Goal: Task Accomplishment & Management: Use online tool/utility

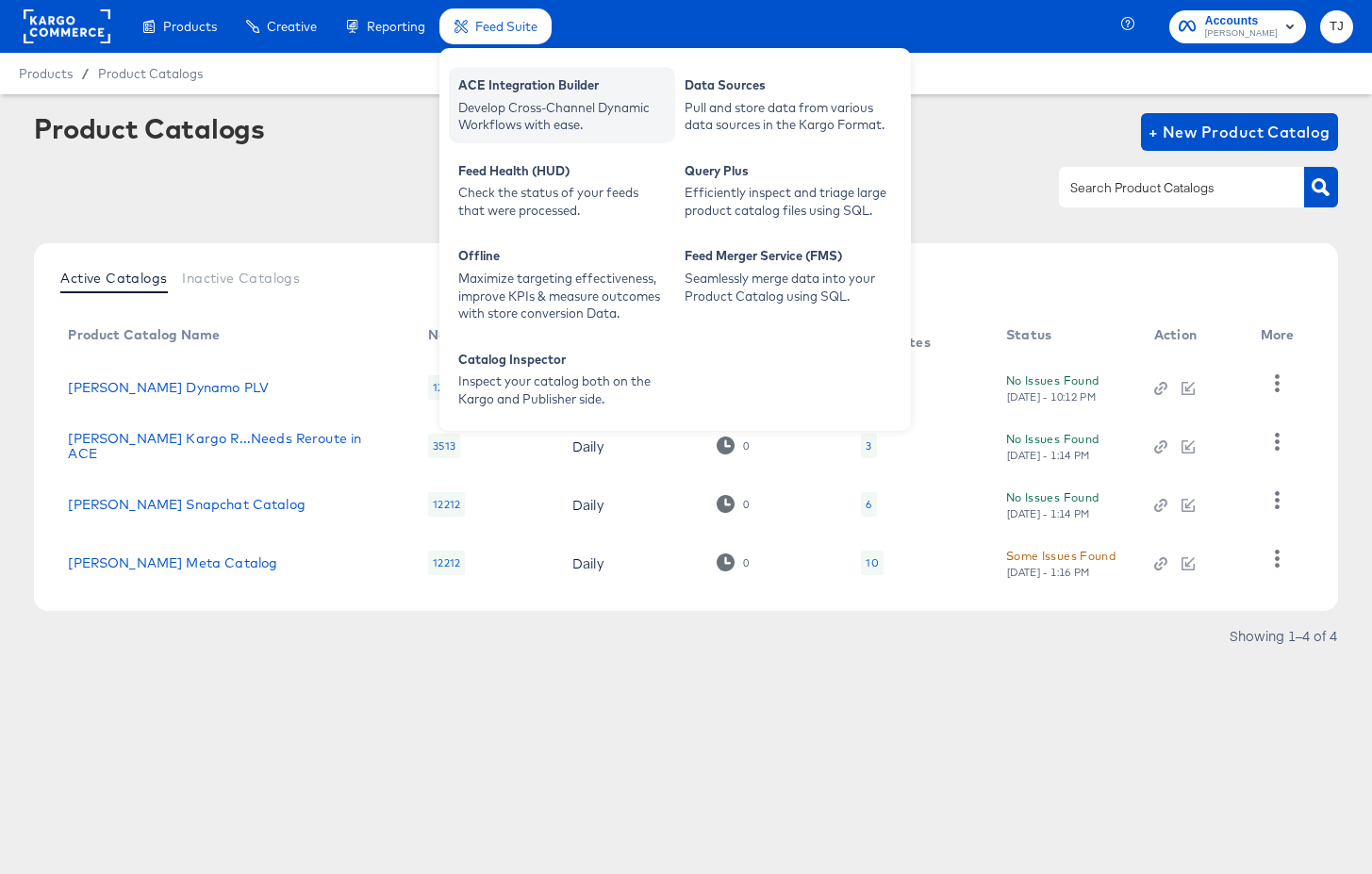
drag, startPoint x: 502, startPoint y: 93, endPoint x: 490, endPoint y: 87, distance: 13.4
click at [500, 92] on div "ACE Integration Builder" at bounding box center [562, 87] width 208 height 23
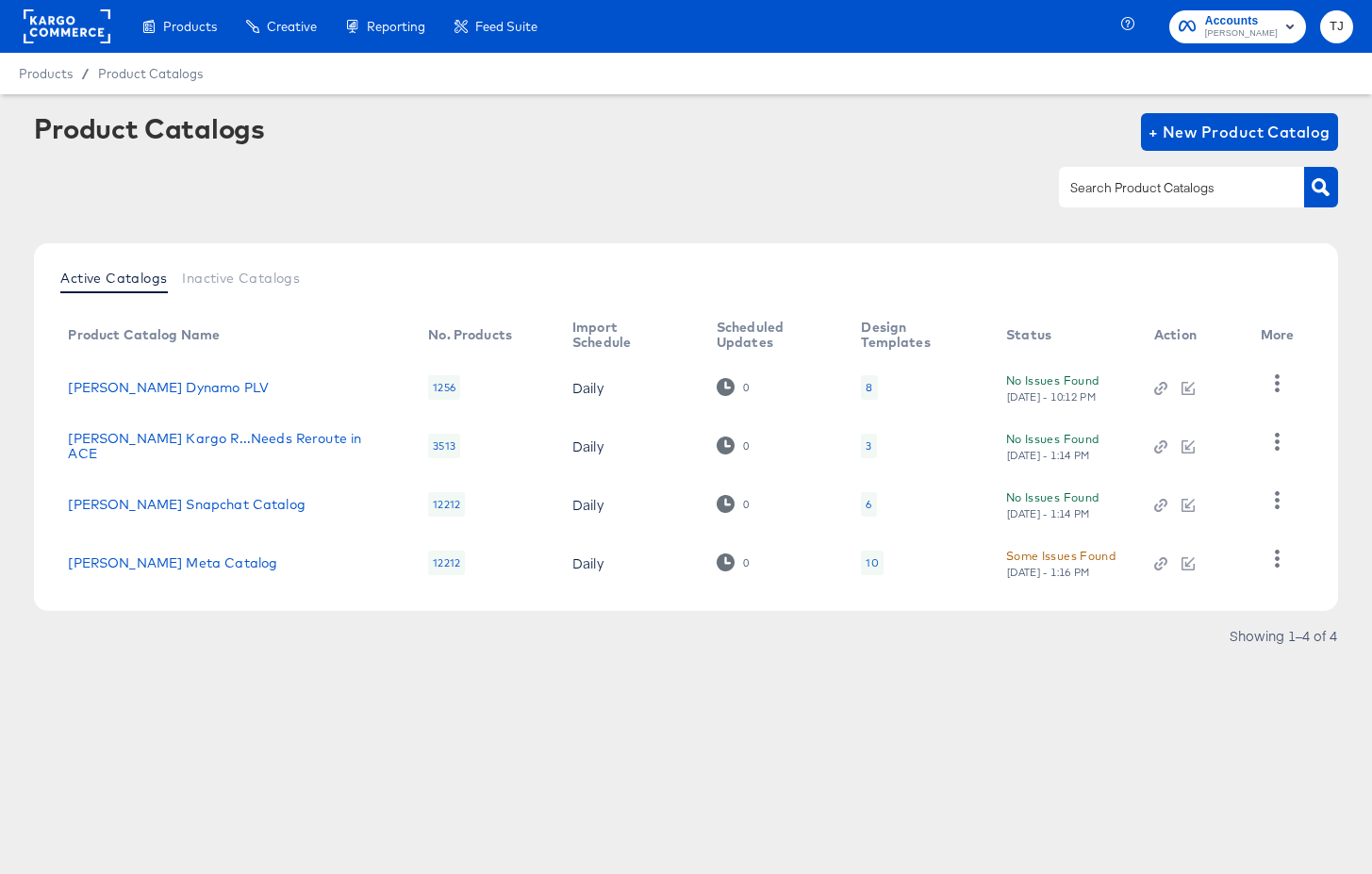
click at [64, 23] on rect at bounding box center [67, 26] width 86 height 34
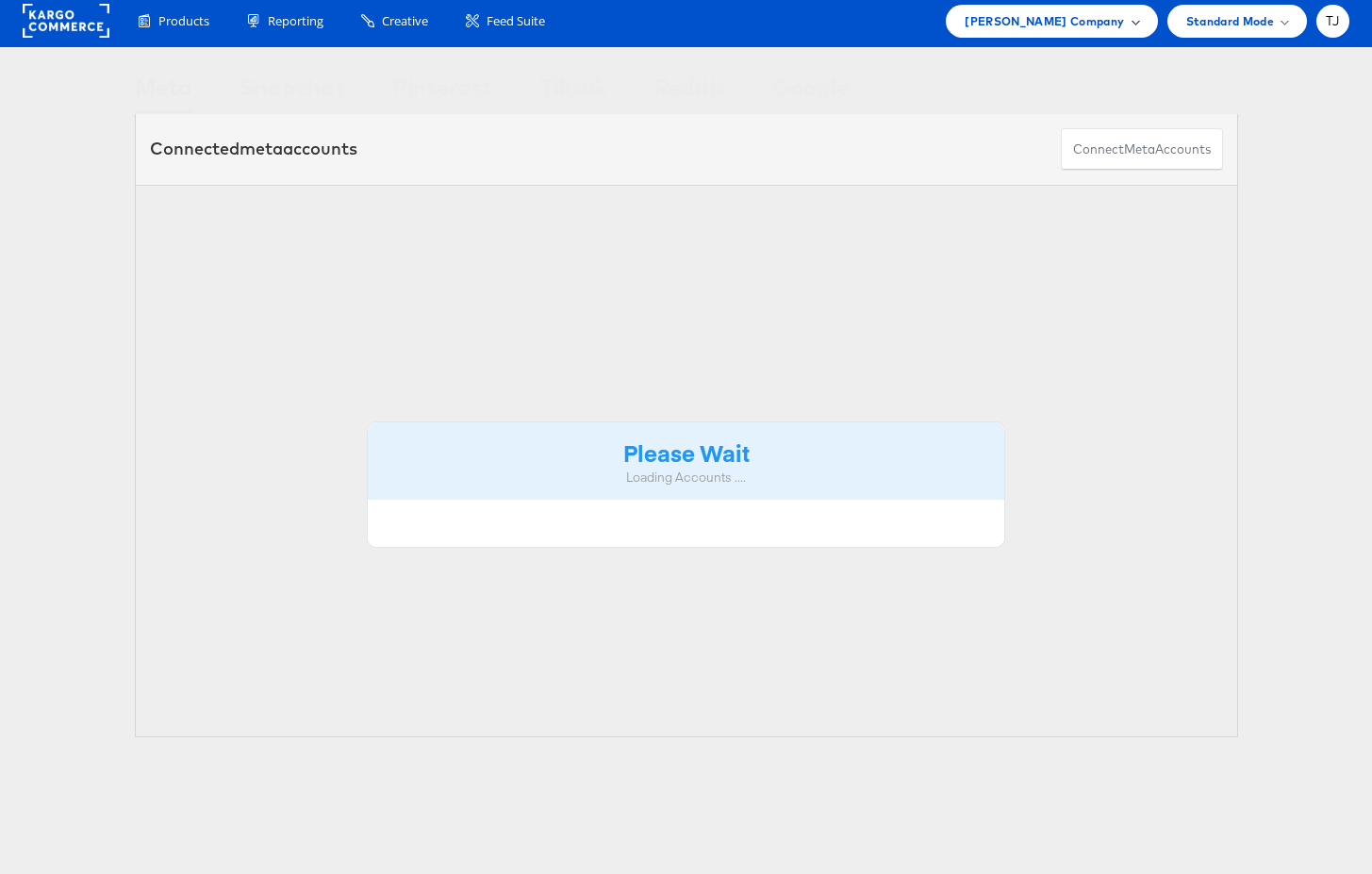
scroll to position [8, 0]
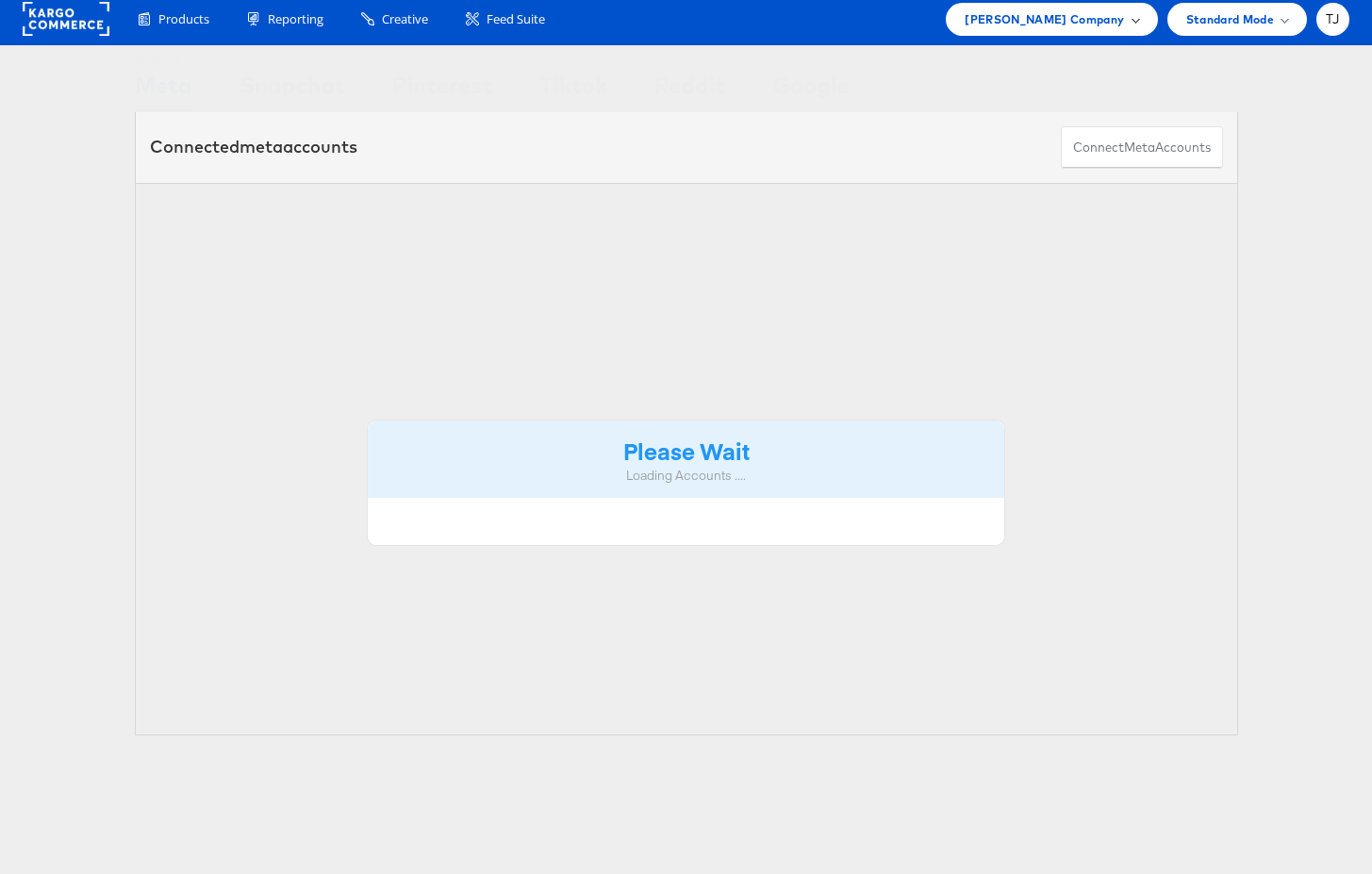
click at [1147, 24] on div "Steve Madden Company" at bounding box center [1051, 19] width 211 height 33
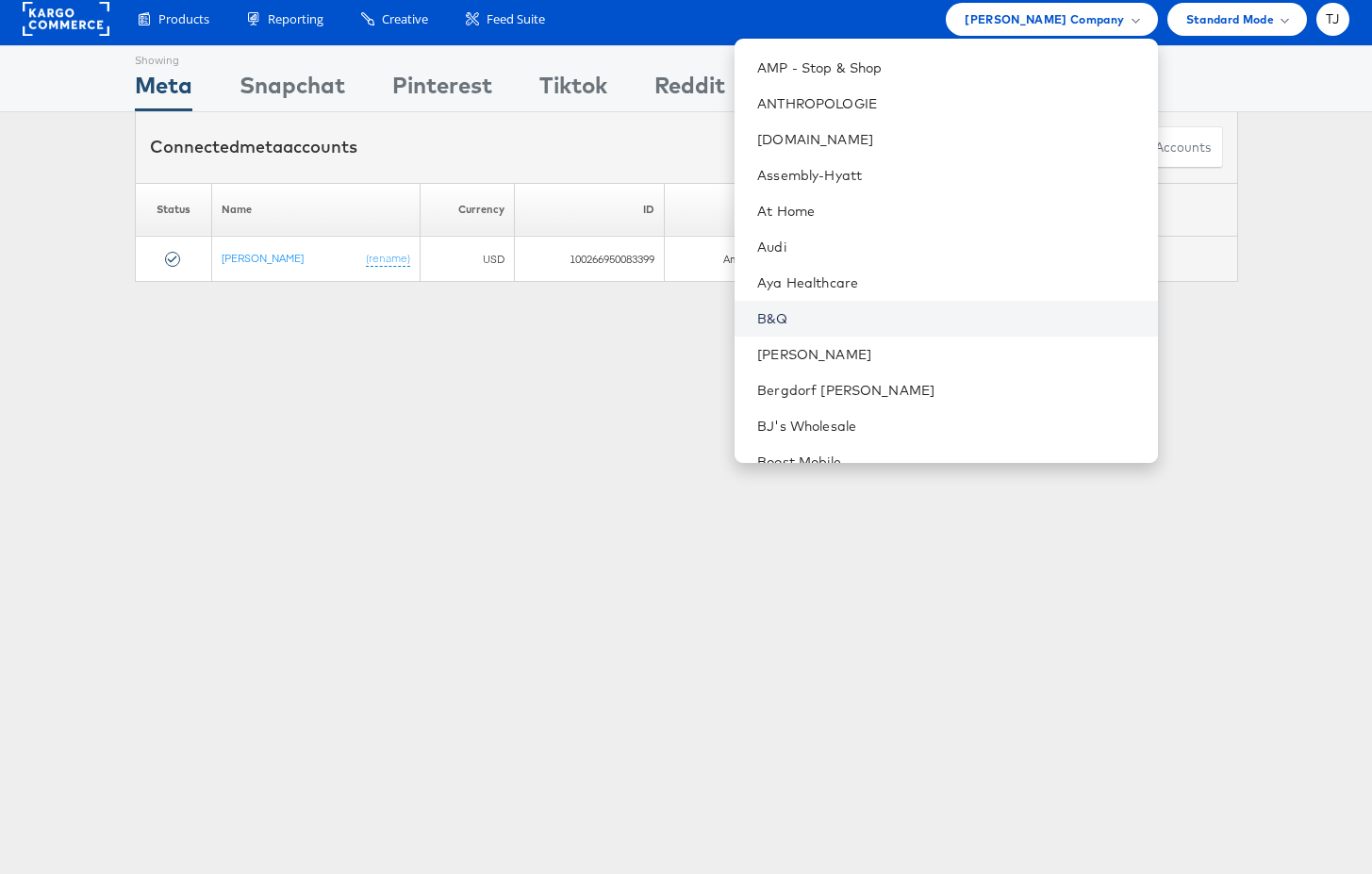
scroll to position [269, 0]
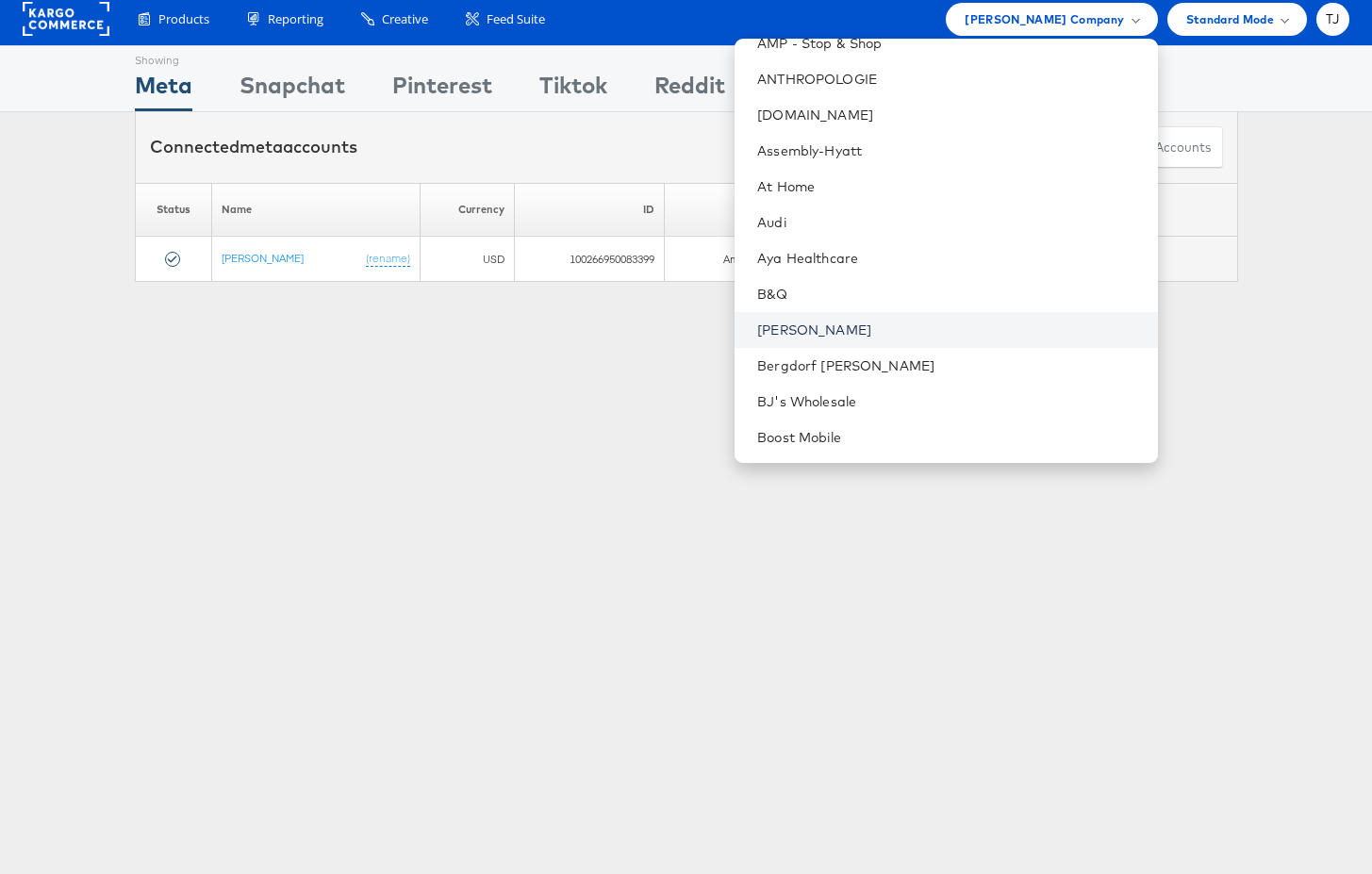
click at [913, 328] on link "Belk" at bounding box center [949, 329] width 385 height 19
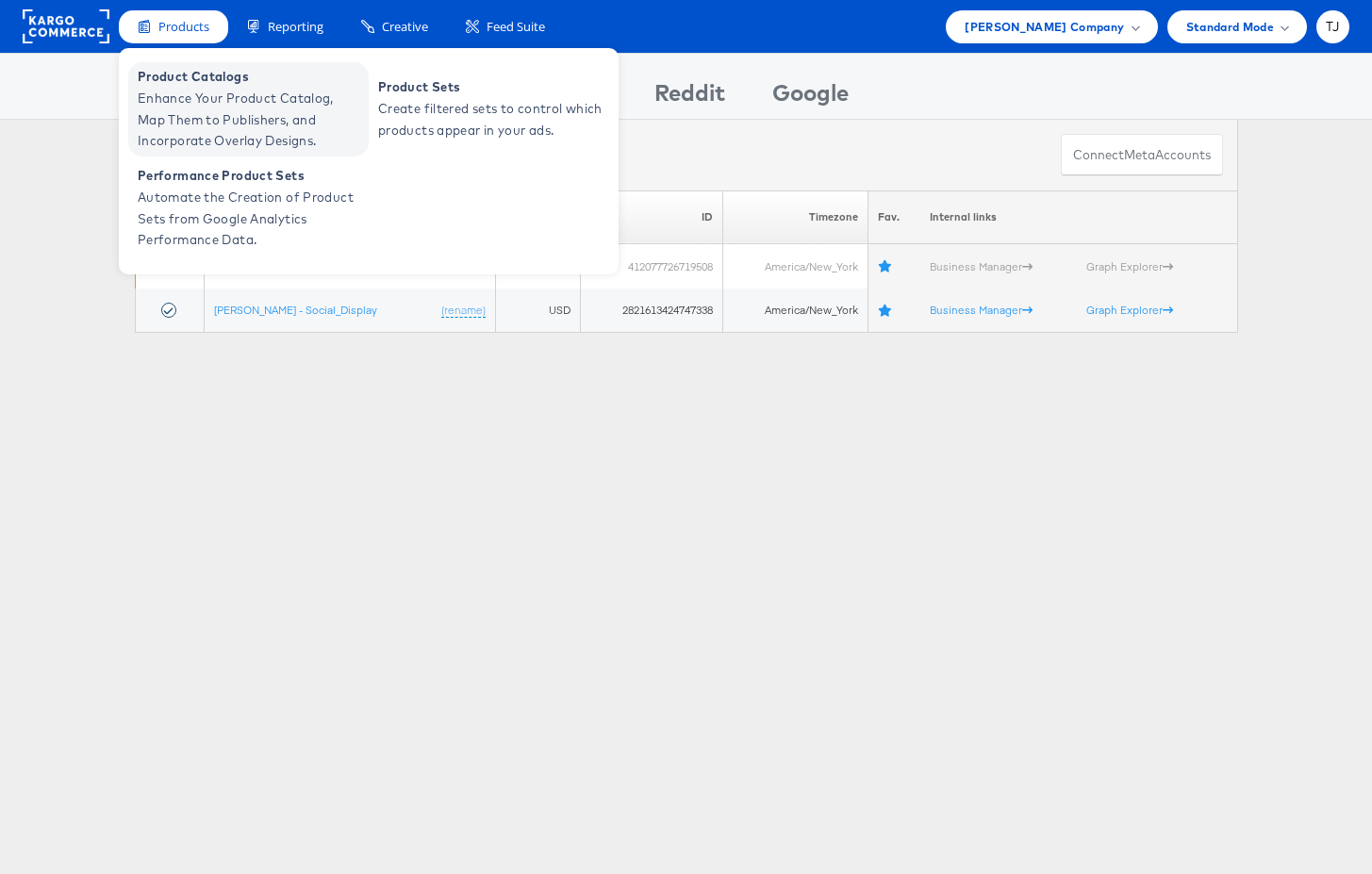
click at [177, 81] on span "Product Catalogs" at bounding box center [251, 77] width 227 height 22
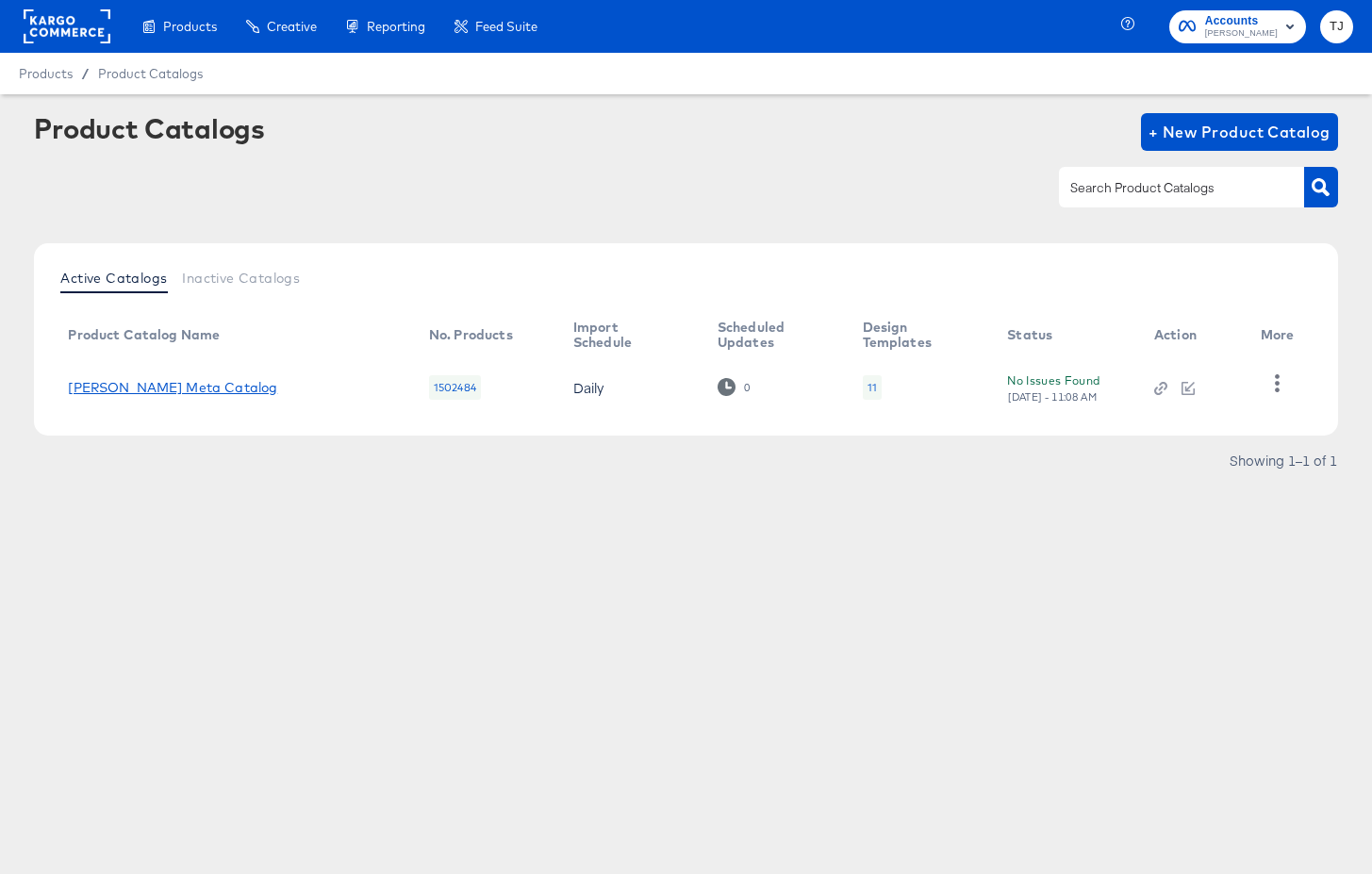
click at [116, 386] on link "Belk Meta Catalog" at bounding box center [172, 387] width 210 height 15
drag, startPoint x: 58, startPoint y: 27, endPoint x: 100, endPoint y: 9, distance: 45.7
click at [58, 28] on rect at bounding box center [67, 26] width 86 height 34
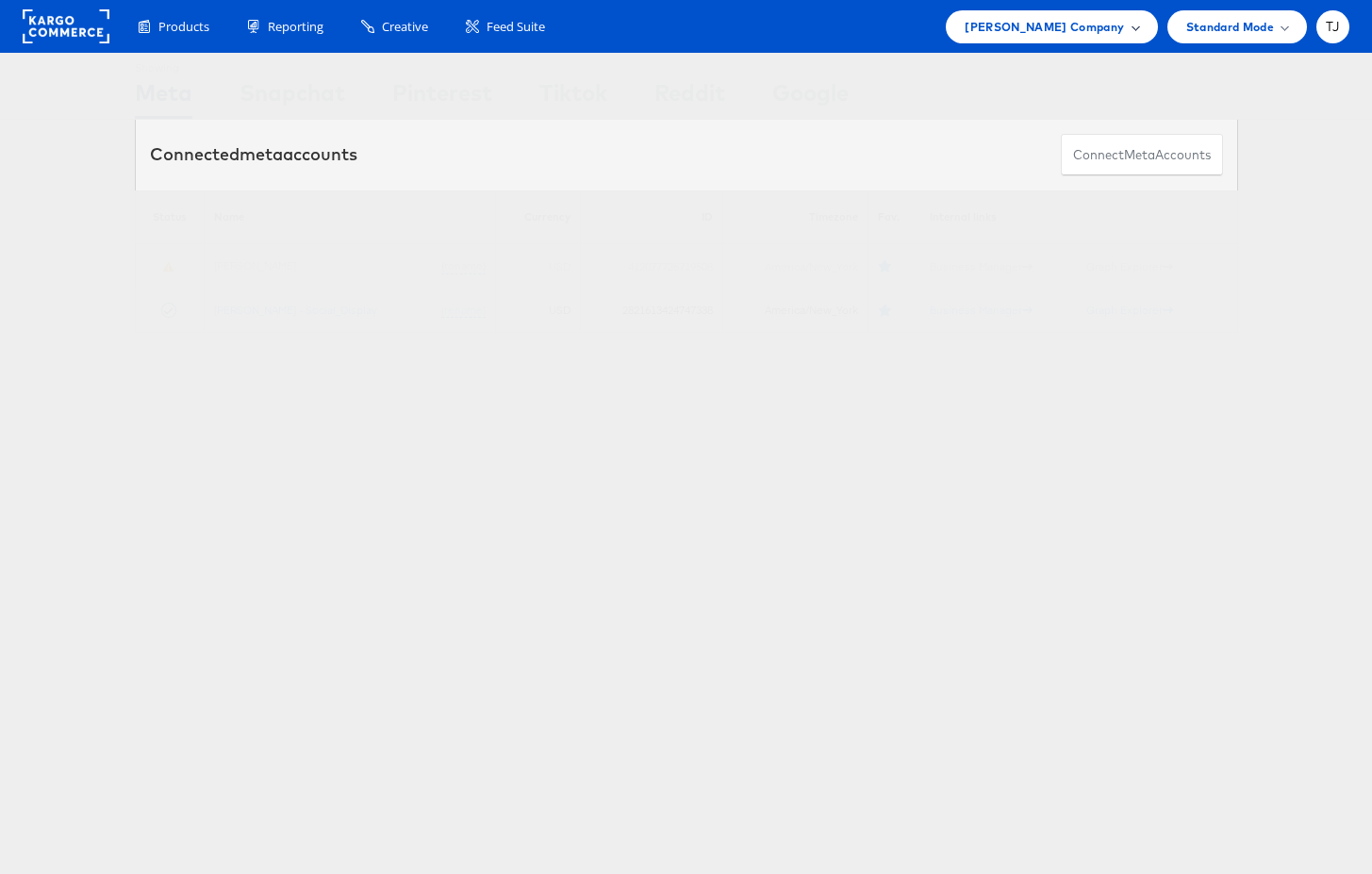
click at [1129, 31] on div "[PERSON_NAME] Company" at bounding box center [1051, 27] width 174 height 20
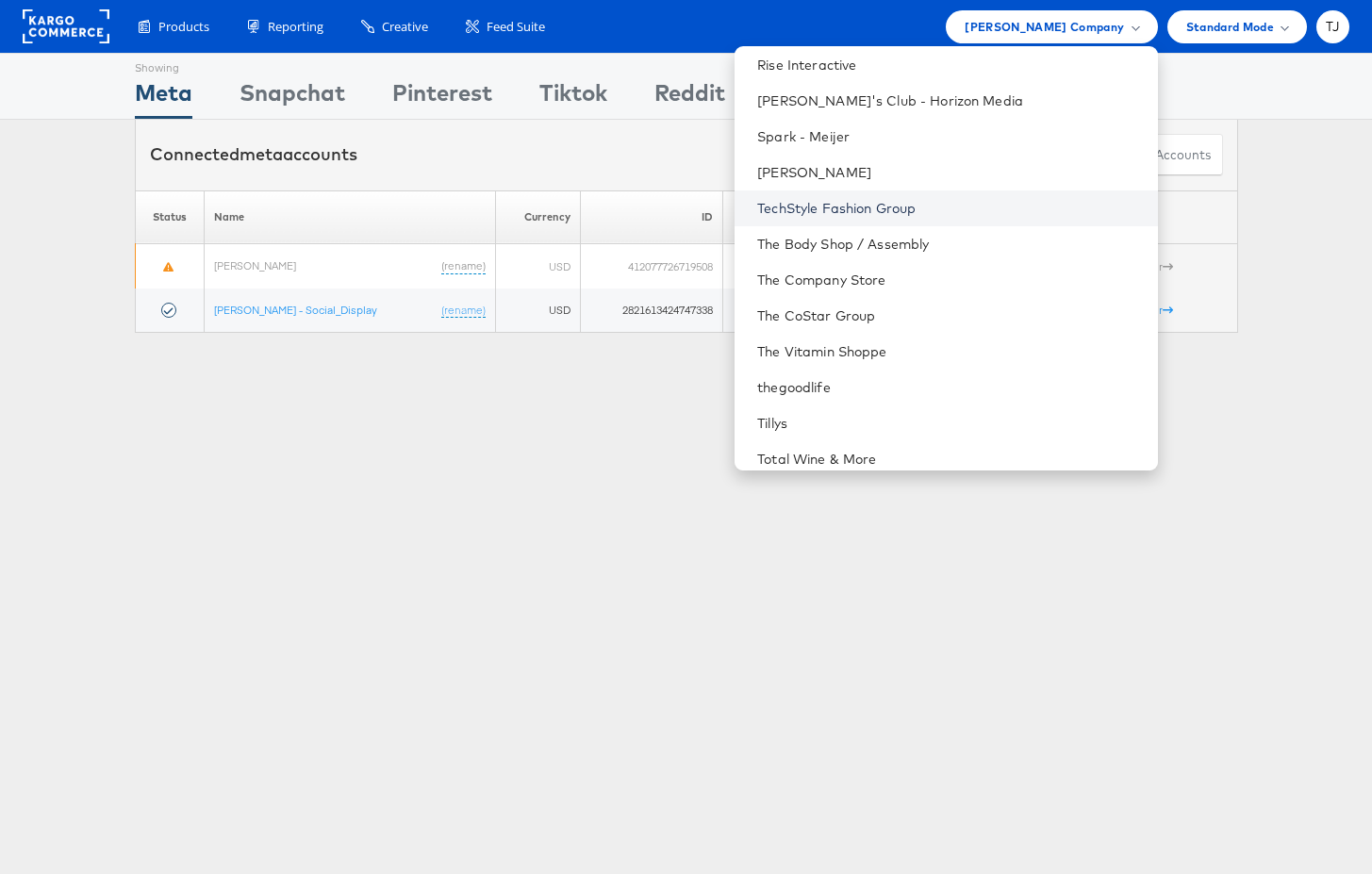
scroll to position [2443, 0]
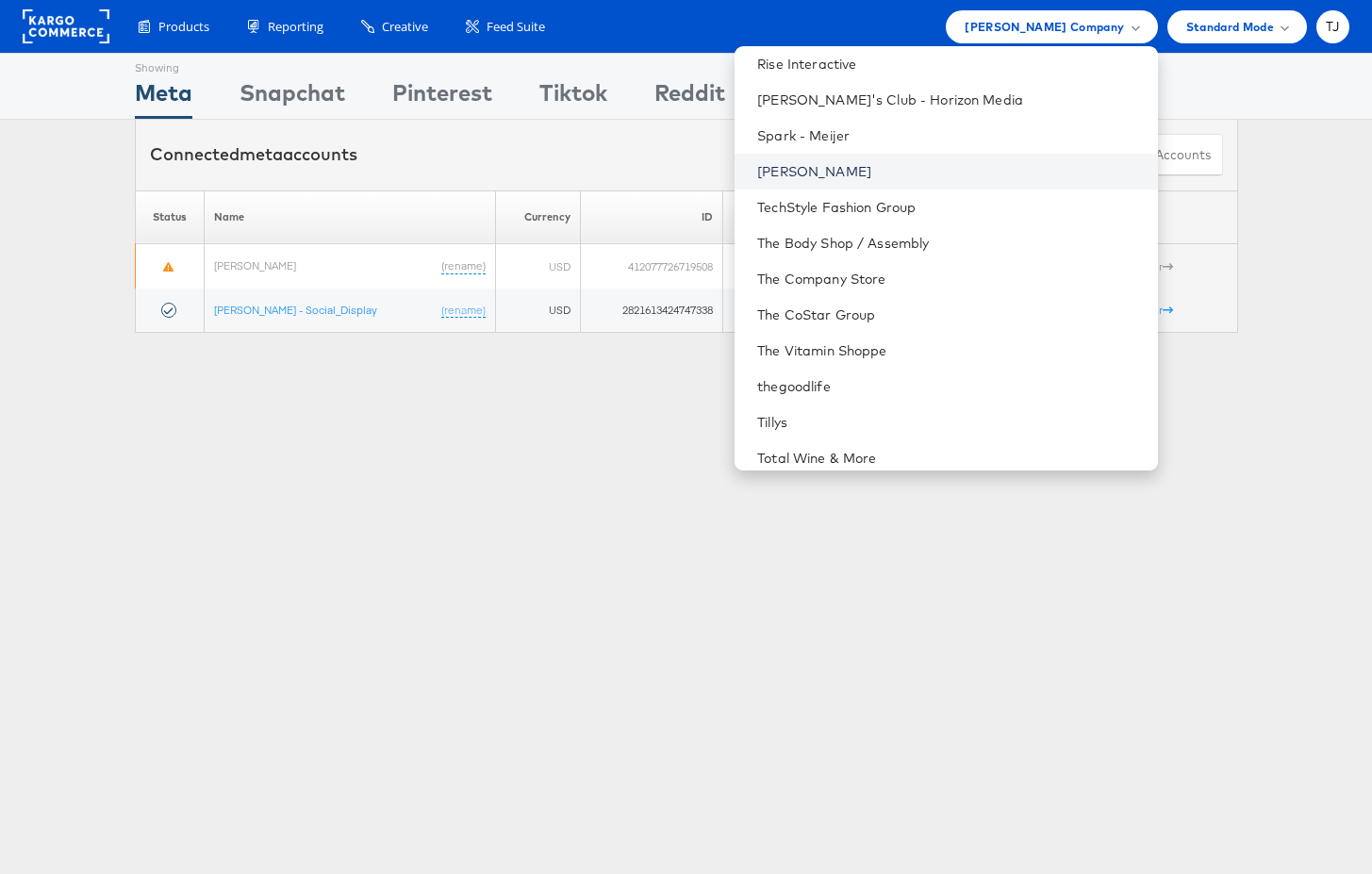
click at [959, 174] on link "[PERSON_NAME]" at bounding box center [949, 171] width 385 height 19
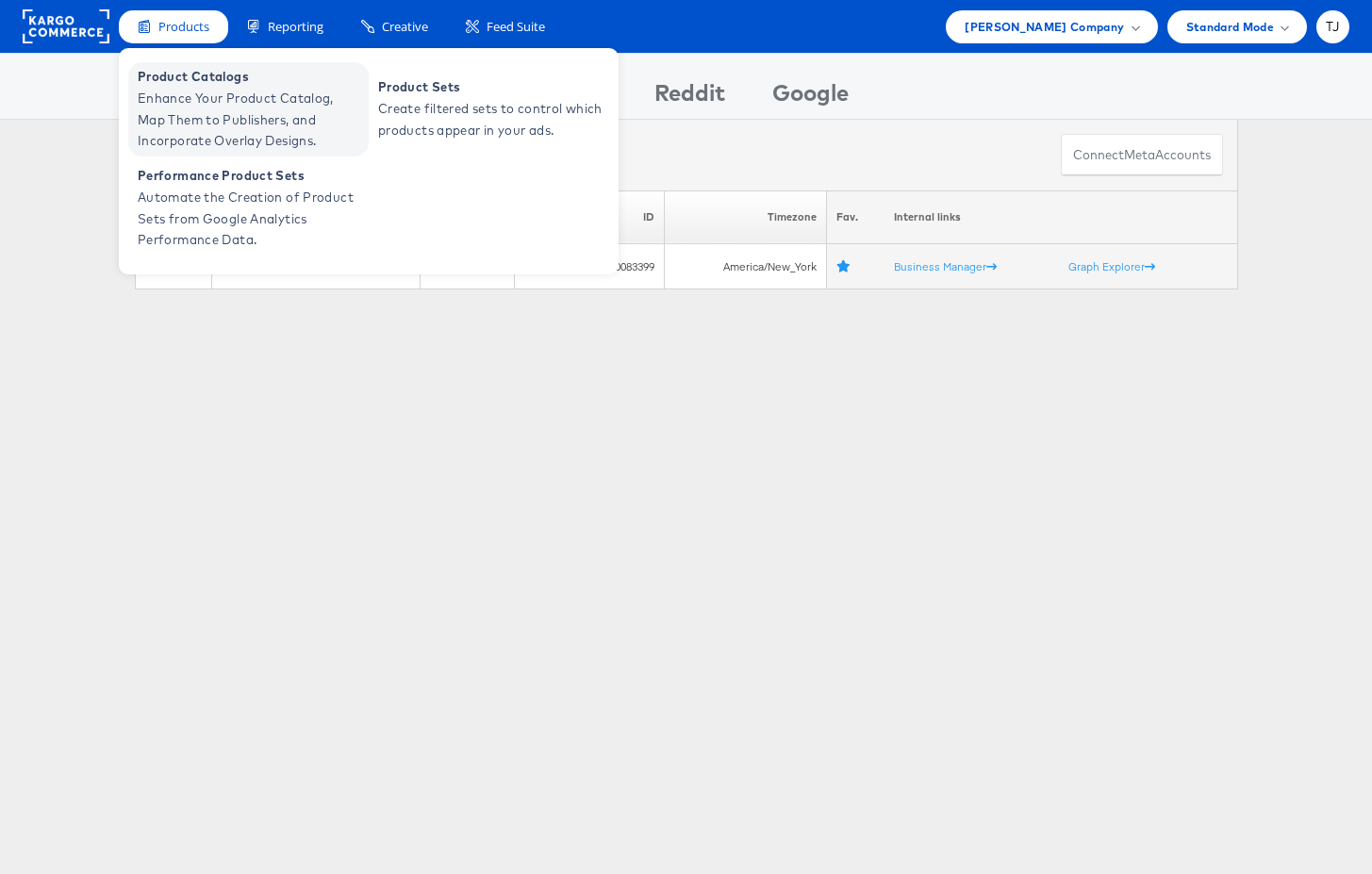
click at [181, 87] on span "Enhance Your Product Catalog, Map Them to Publishers, and Incorporate Overlay D…" at bounding box center [251, 119] width 227 height 64
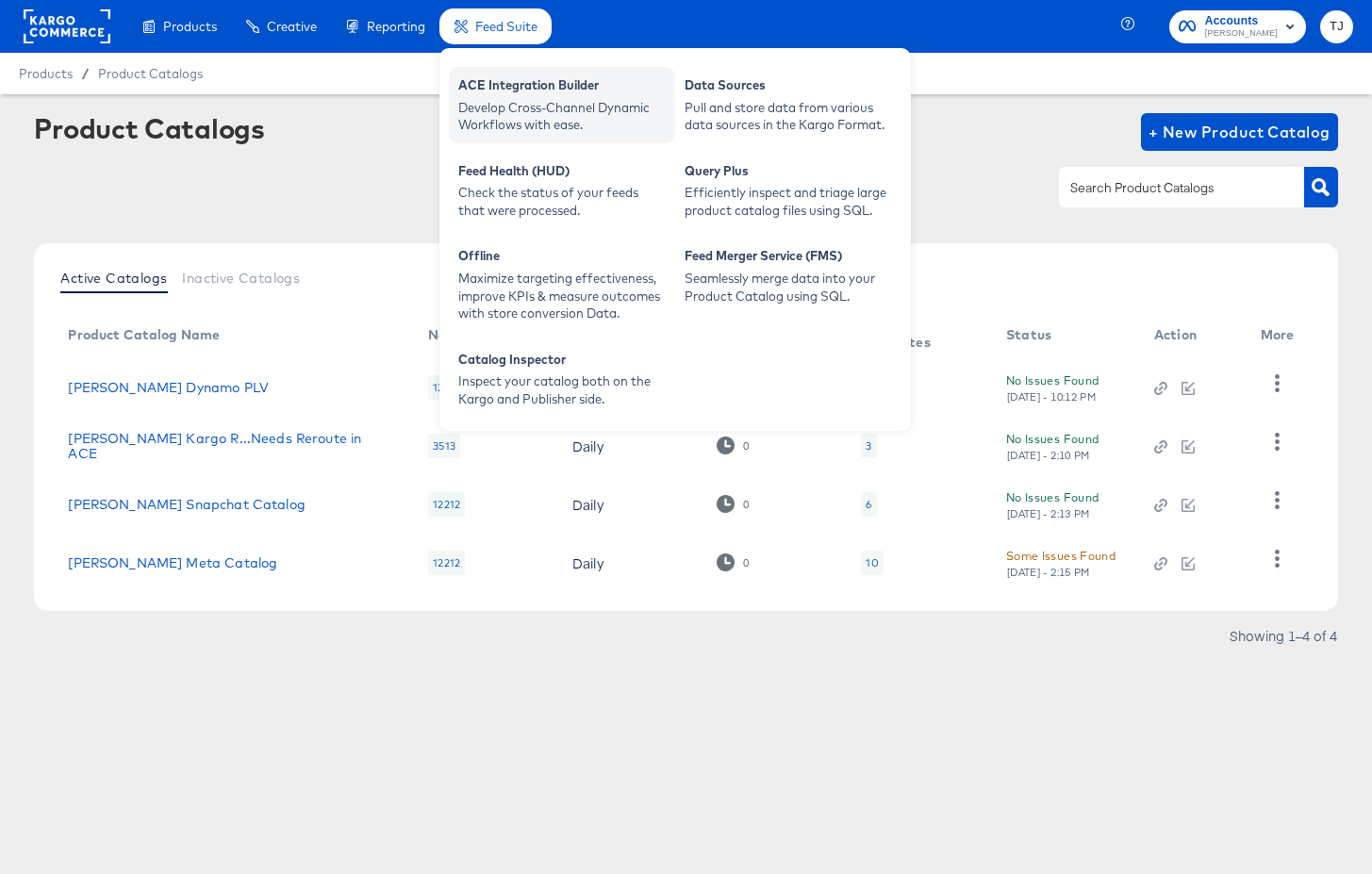
click at [535, 88] on div "ACE Integration Builder" at bounding box center [562, 87] width 208 height 23
